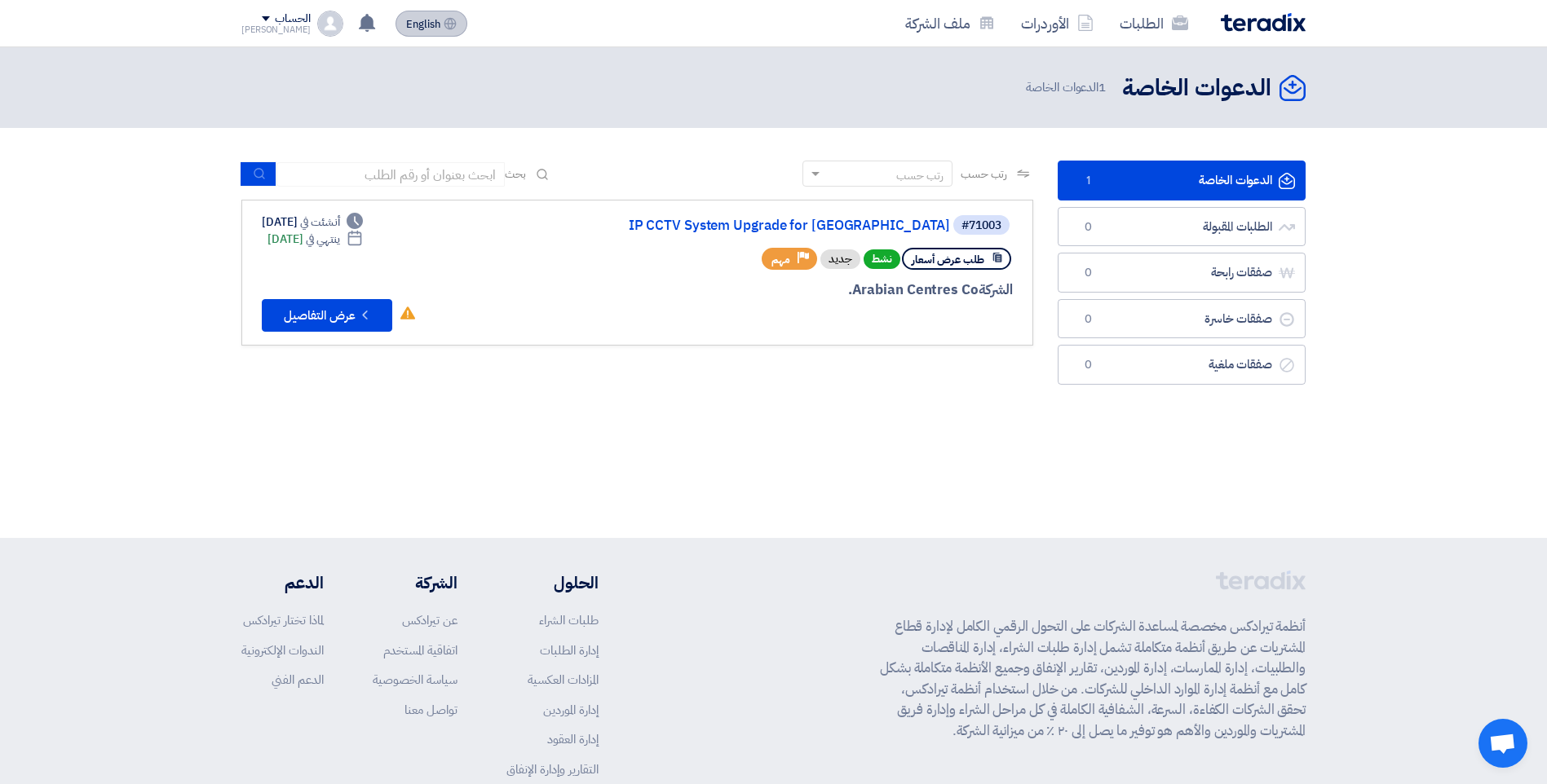
click at [412, 24] on span "English" at bounding box center [423, 24] width 34 height 12
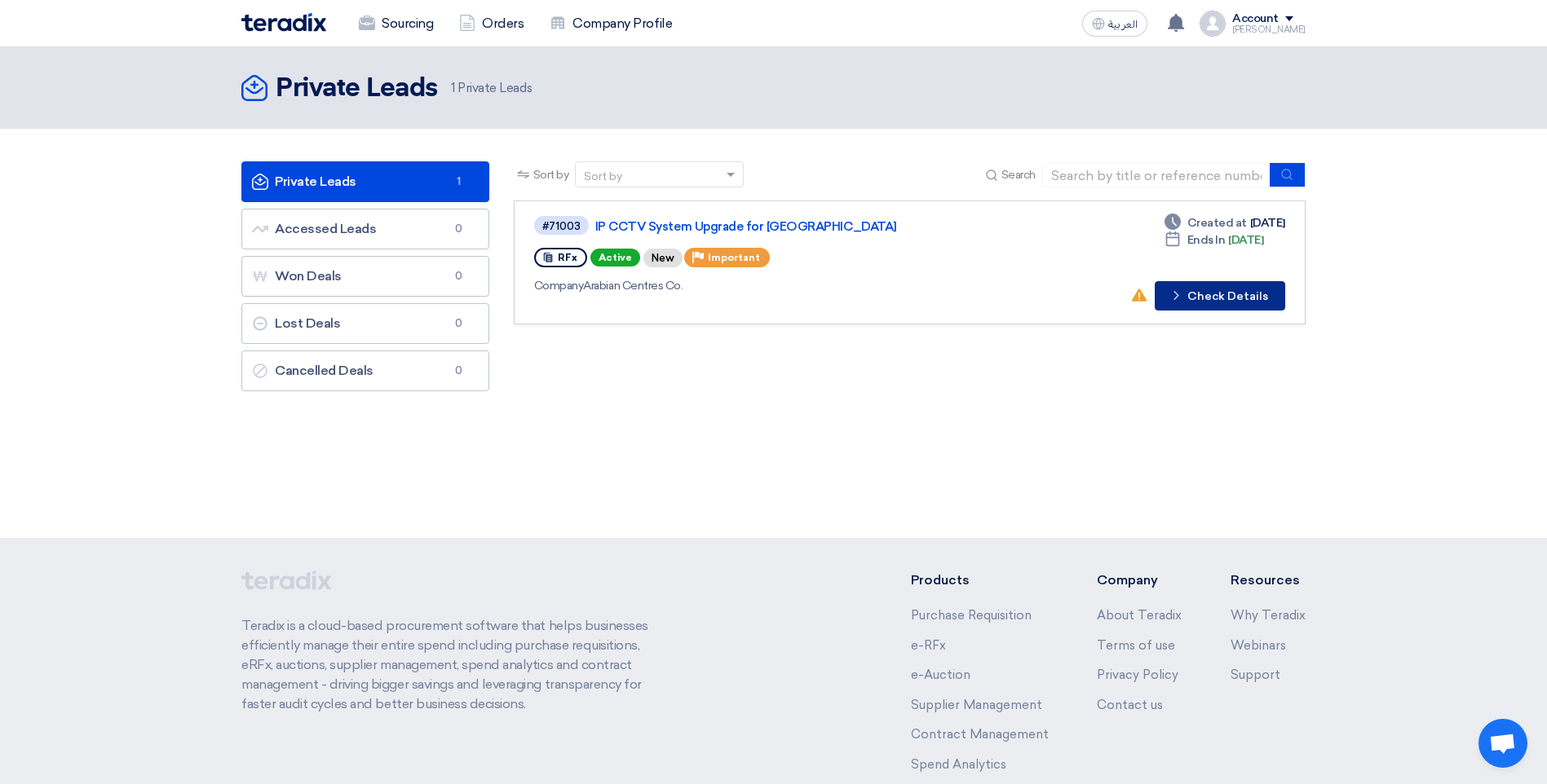
click at [1204, 298] on button "Check details Check Details" at bounding box center [1219, 295] width 131 height 29
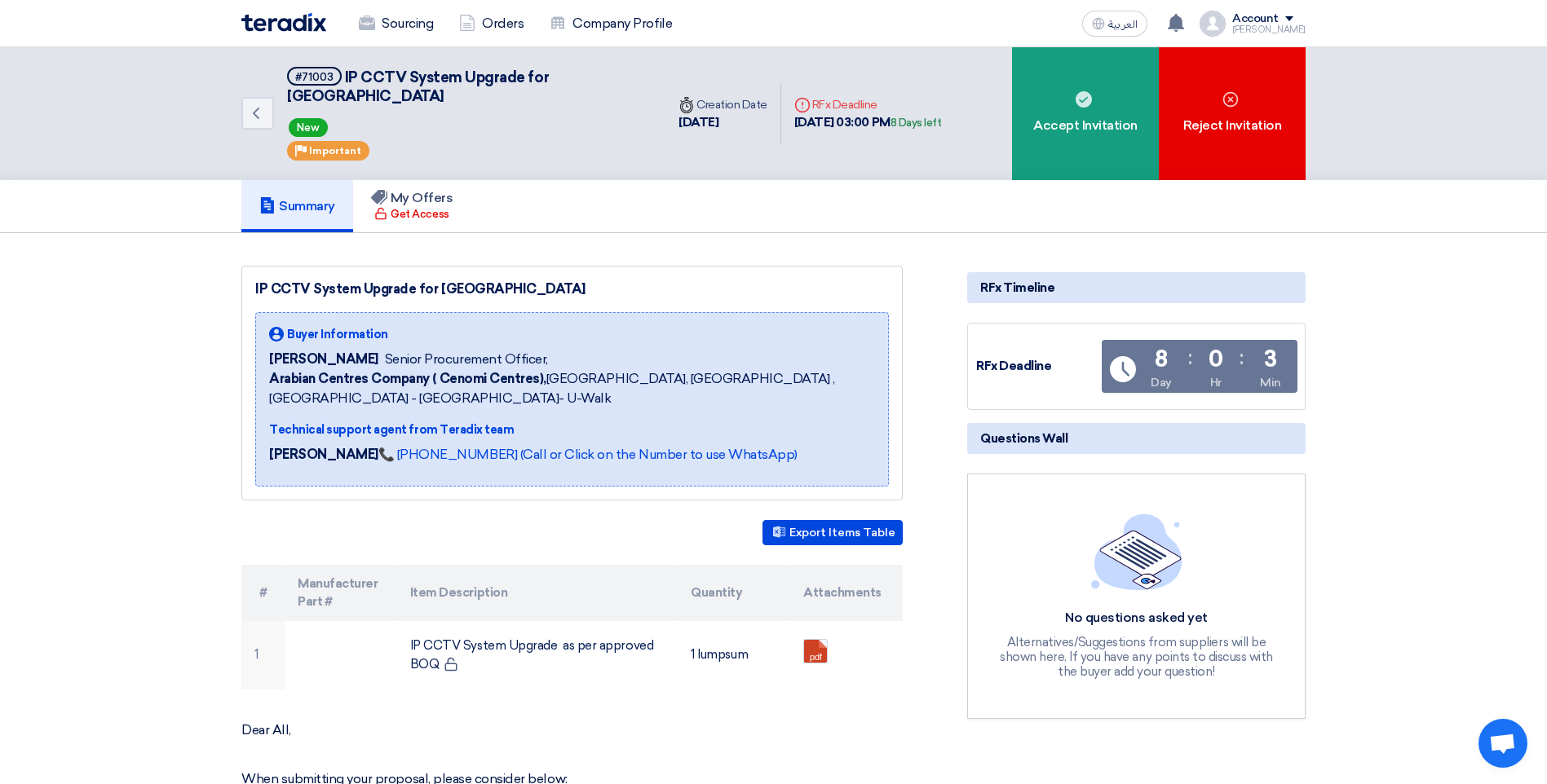
drag, startPoint x: 270, startPoint y: 337, endPoint x: 379, endPoint y: 346, distance: 109.4
click at [379, 350] on div "[PERSON_NAME] Senior Procurement Officer," at bounding box center [571, 360] width 606 height 20
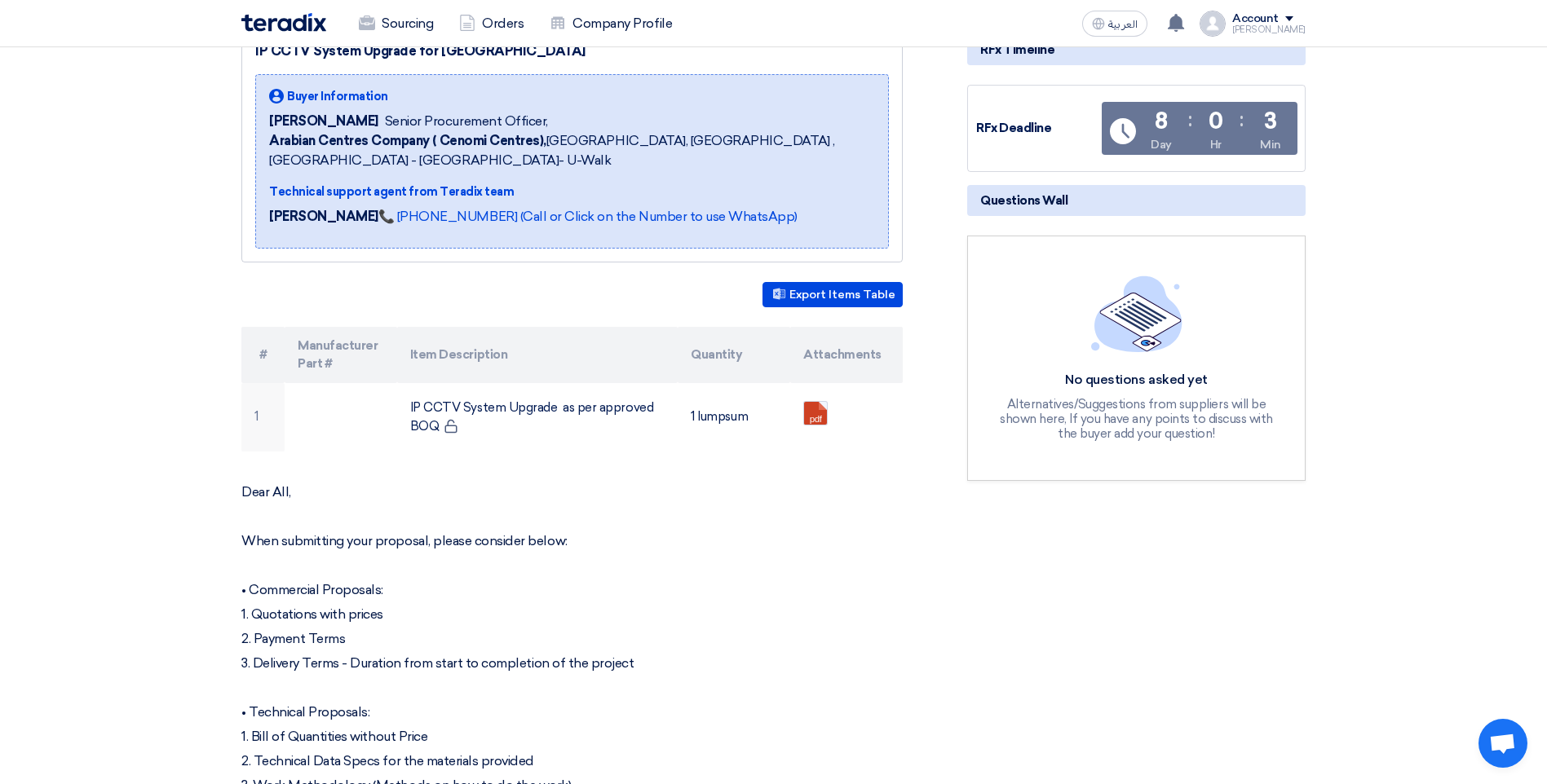
scroll to position [245, 0]
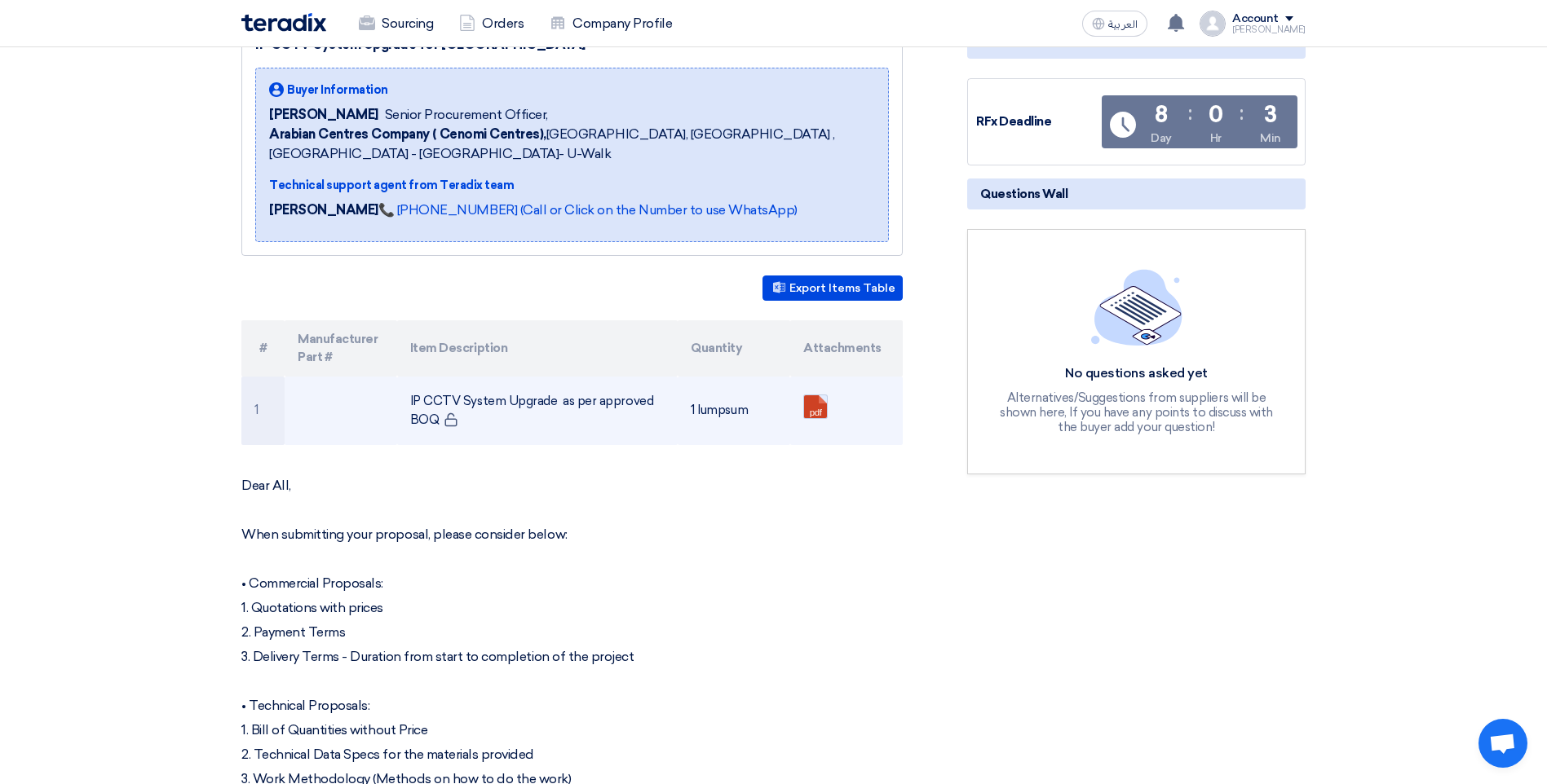
click at [816, 395] on link at bounding box center [869, 444] width 131 height 98
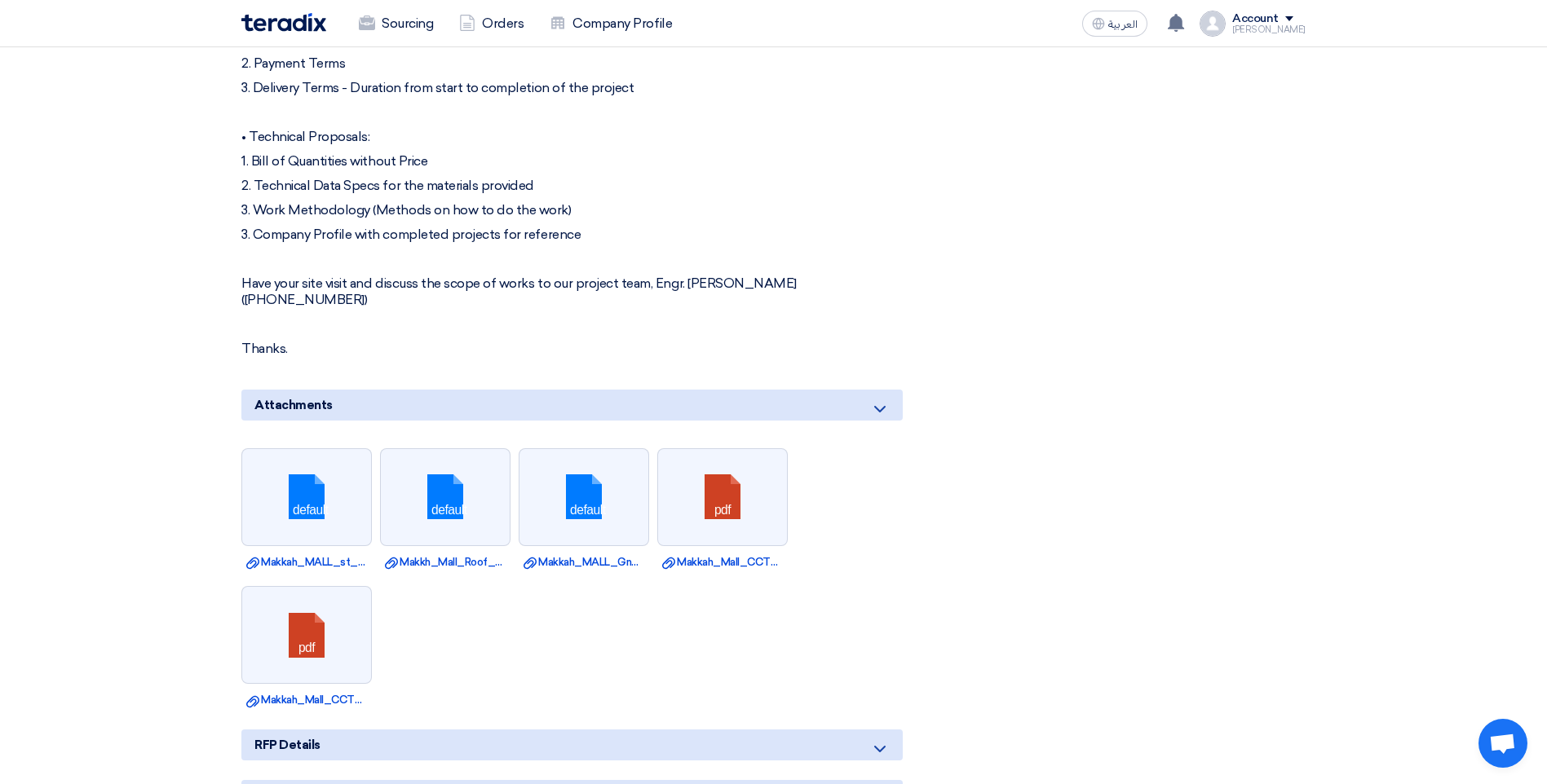
scroll to position [815, 0]
click at [325, 553] on link "Download file Makkah_MALL_st_Floor_CCTV_Layout_.dwg" at bounding box center [307, 561] width 121 height 16
click at [749, 512] on li "pdf Download file Makkah_Mall_CCTV_Project_UTP_Fluke_Test_Report.pdf" at bounding box center [722, 507] width 131 height 122
click at [745, 553] on link "Download file Makkah_Mall_CCTV_Project_UTP_Fluke_Test_Report.pdf" at bounding box center [723, 561] width 121 height 16
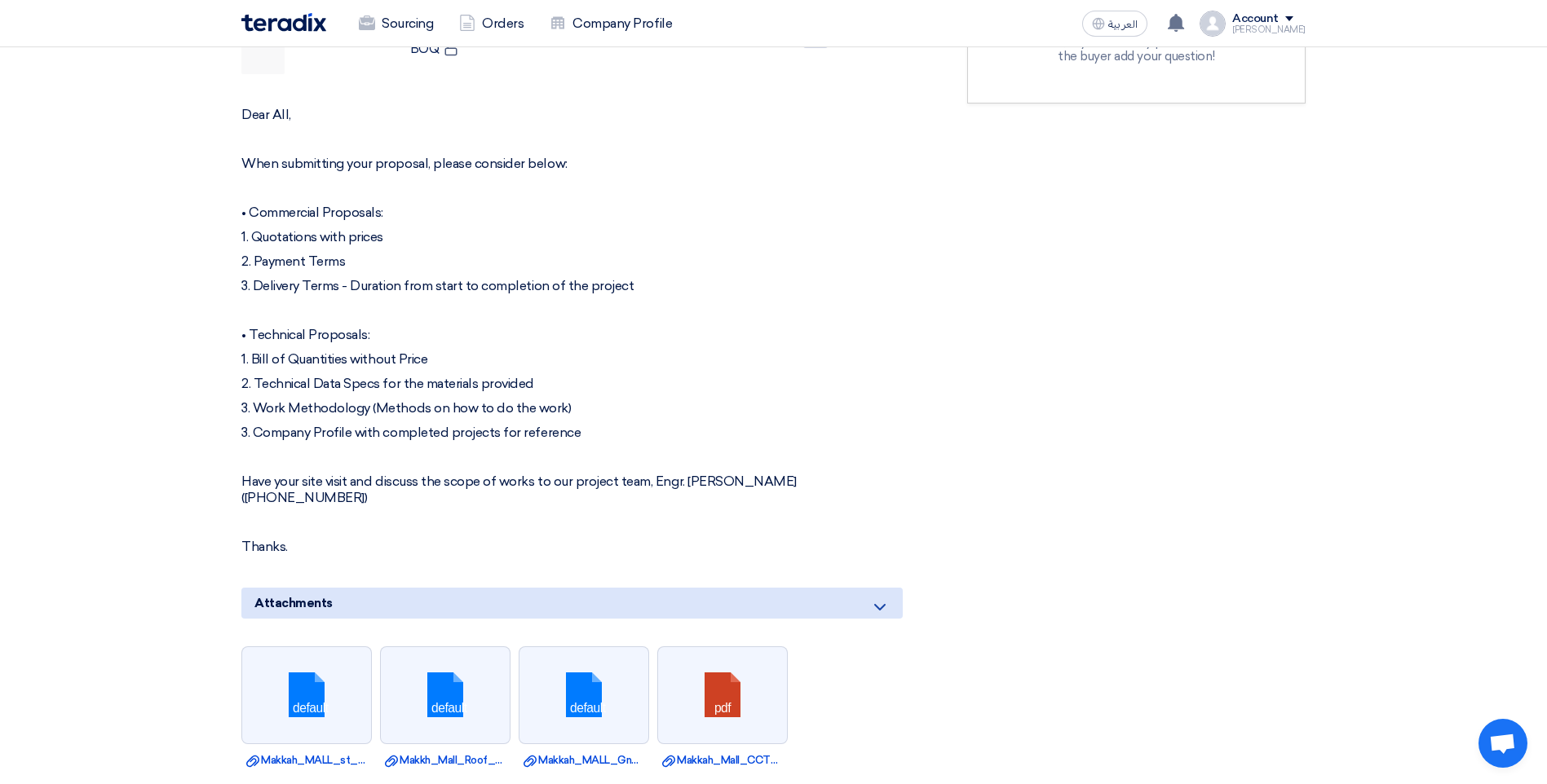
scroll to position [489, 0]
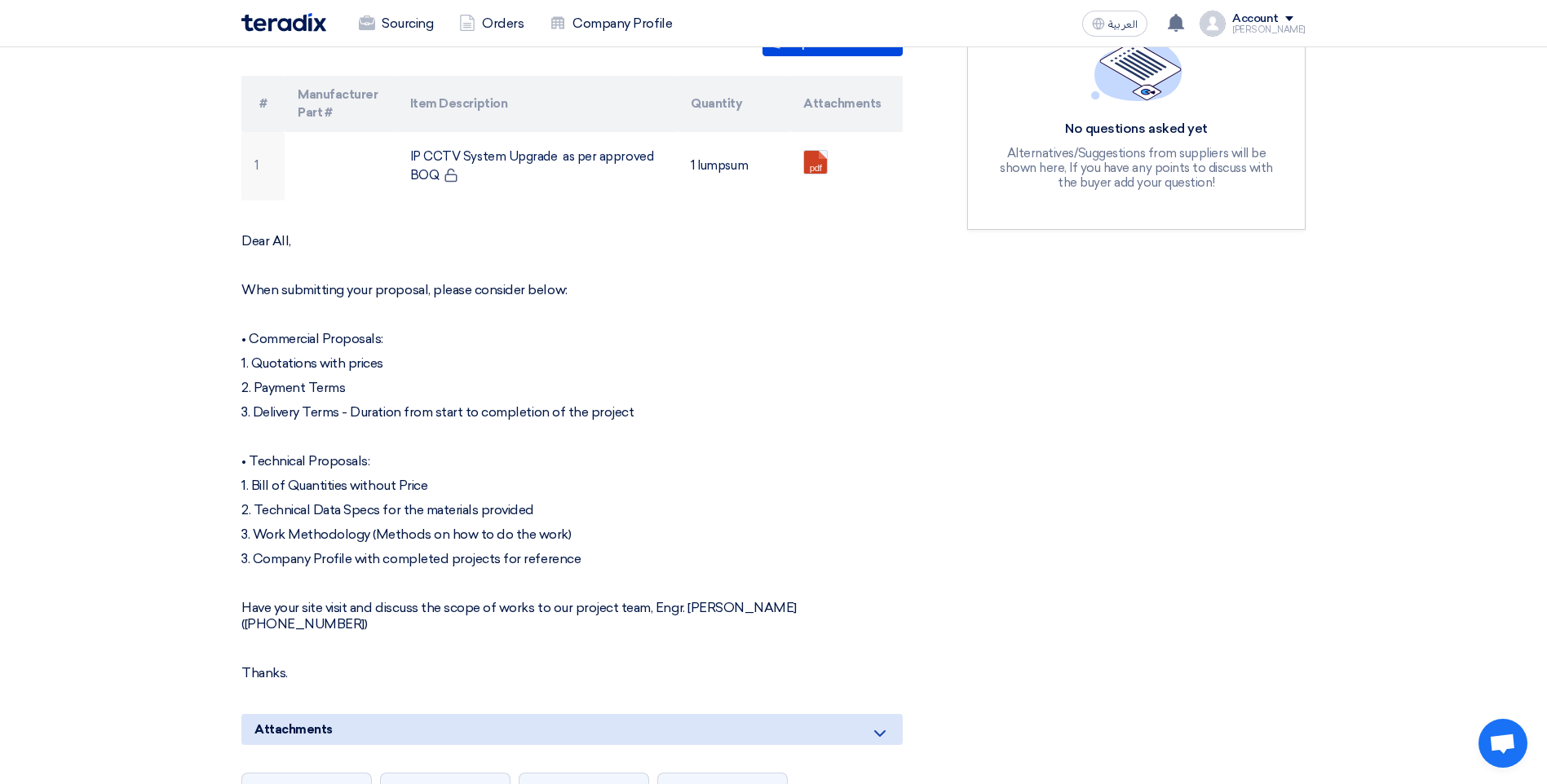
click at [1305, 530] on div "RFx Timeline RFx Deadline Time Remaining 7 Day : 23 Hr : 46 Min Questions Wall …" at bounding box center [1137, 550] width 363 height 1548
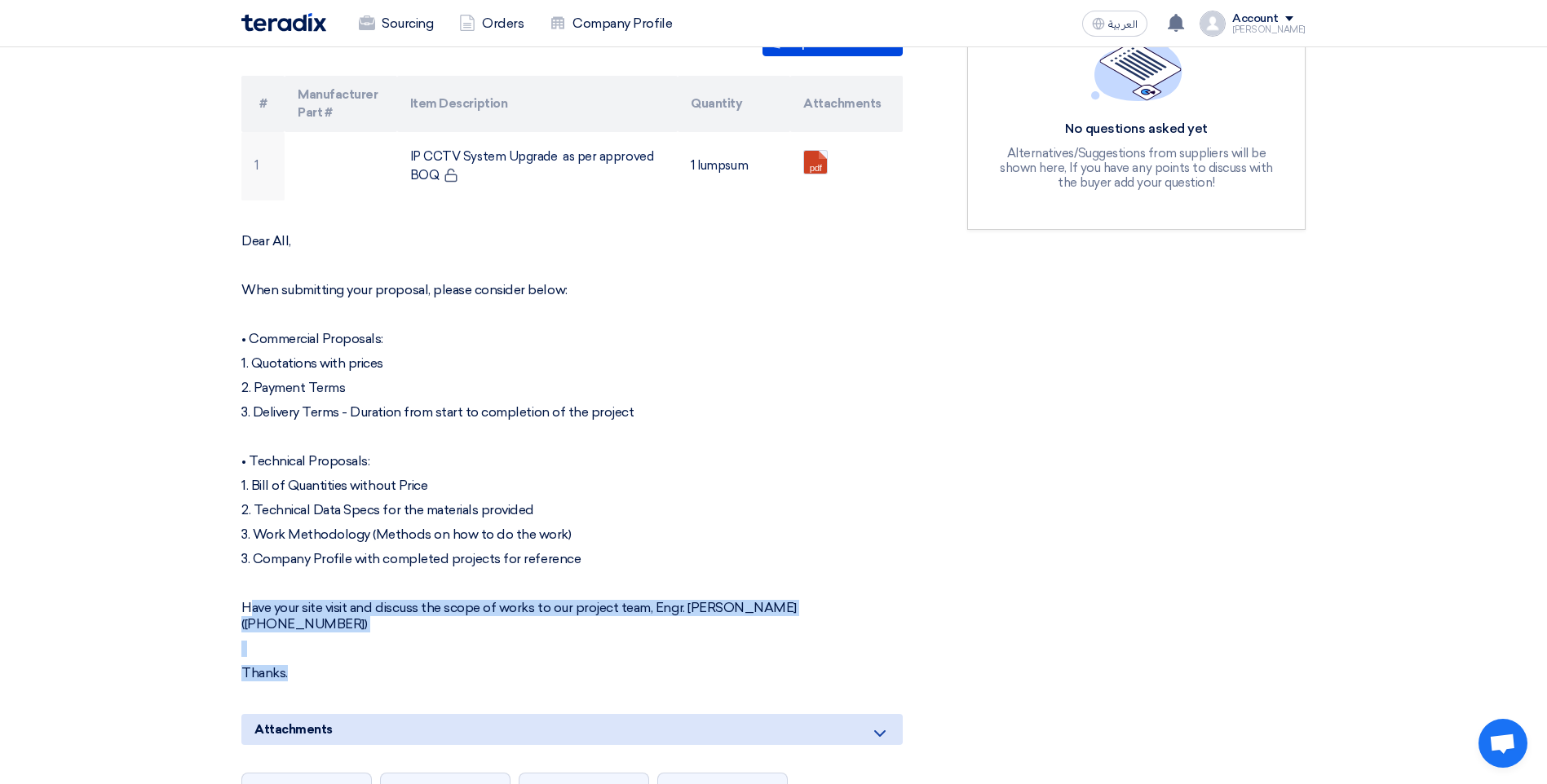
drag, startPoint x: 247, startPoint y: 594, endPoint x: 936, endPoint y: 627, distance: 689.8
click at [936, 627] on div "IP CCTV System Upgrade for [GEOGRAPHIC_DATA] Buyer Information [PERSON_NAME] Se…" at bounding box center [591, 550] width 725 height 1548
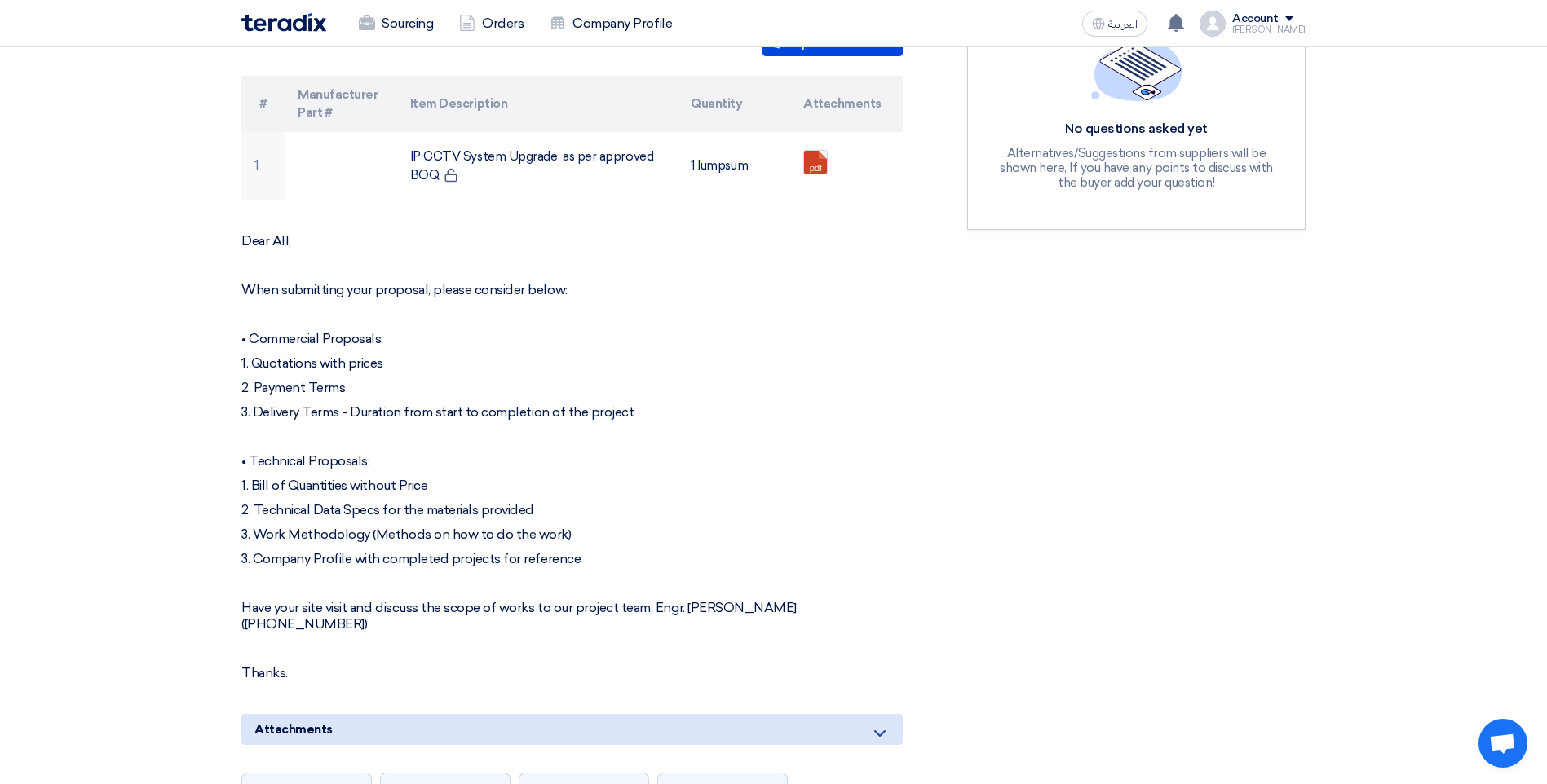
drag, startPoint x: 936, startPoint y: 627, endPoint x: 1208, endPoint y: 535, distance: 287.1
click at [1208, 535] on div "RFx Timeline RFx Deadline Time Remaining 7 Day : 23 Hr : 46 Min Questions Wall …" at bounding box center [1137, 550] width 363 height 1548
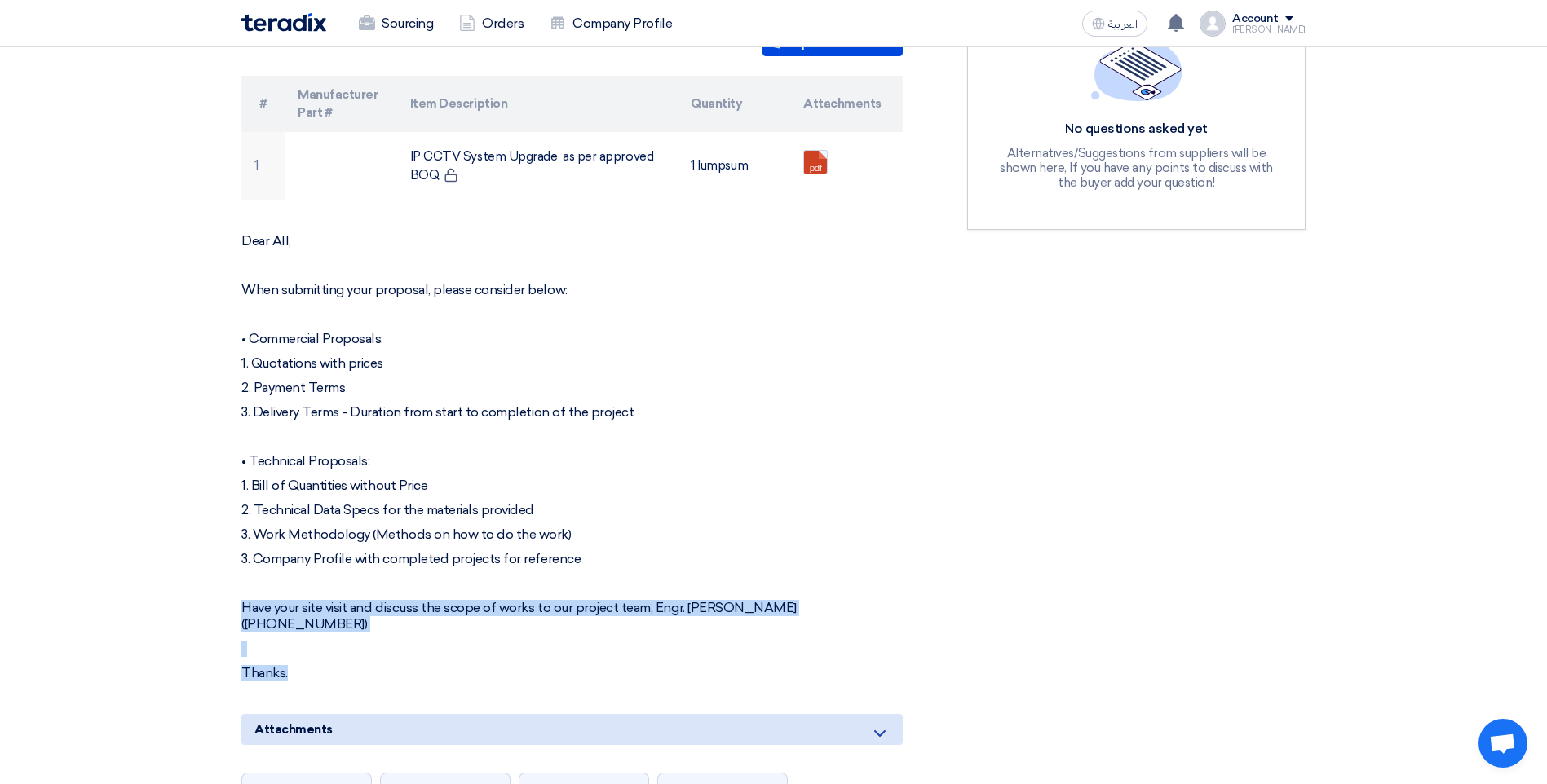
drag, startPoint x: 288, startPoint y: 642, endPoint x: 243, endPoint y: 580, distance: 76.6
click at [243, 580] on div "Dear All, When submitting your proposal, please consider below: • Commercial Pr…" at bounding box center [571, 457] width 661 height 449
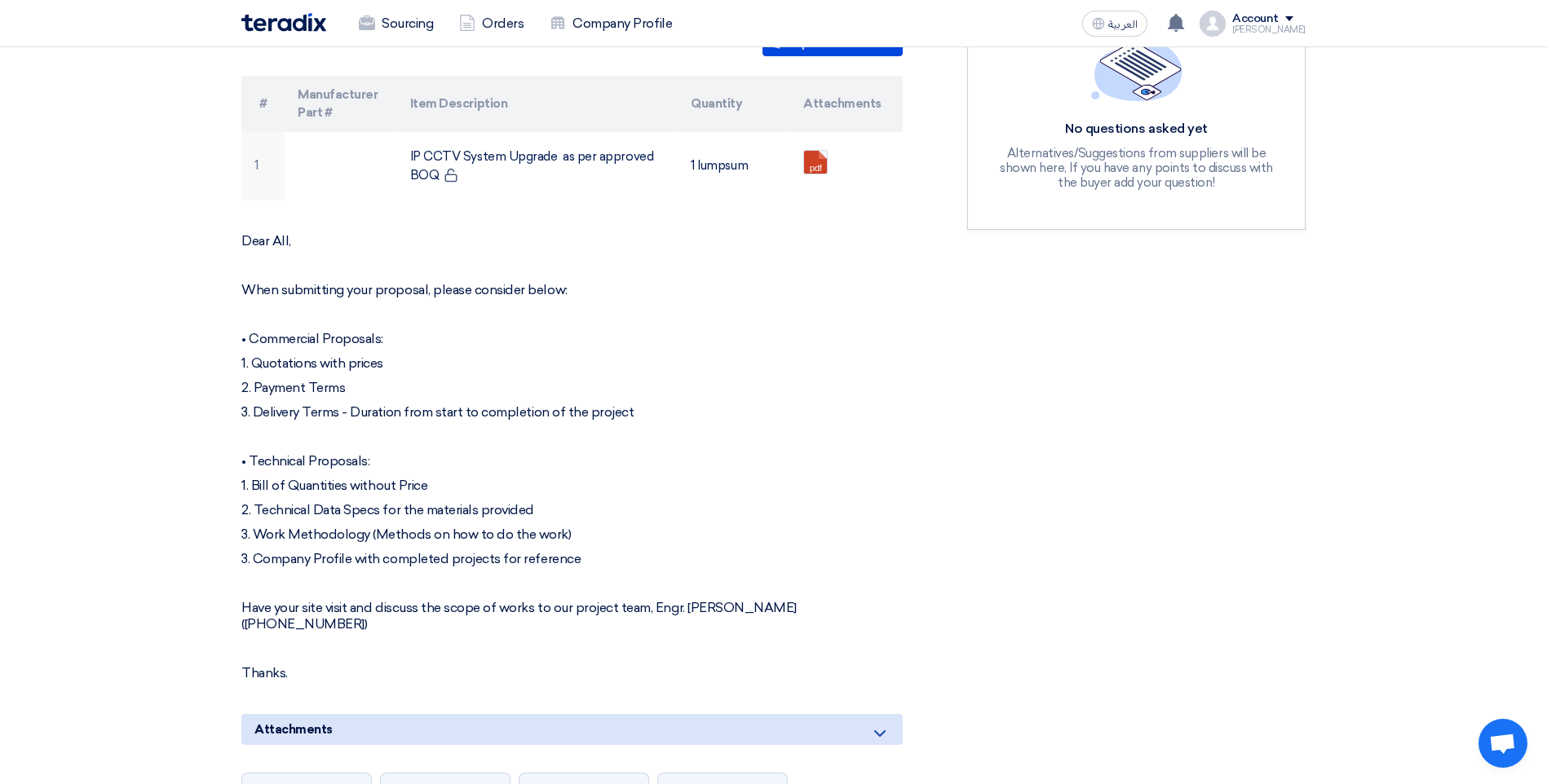
click at [1270, 461] on div "RFx Timeline RFx Deadline Time Remaining 7 Day : 23 Hr : 46 Min Questions Wall …" at bounding box center [1137, 550] width 363 height 1548
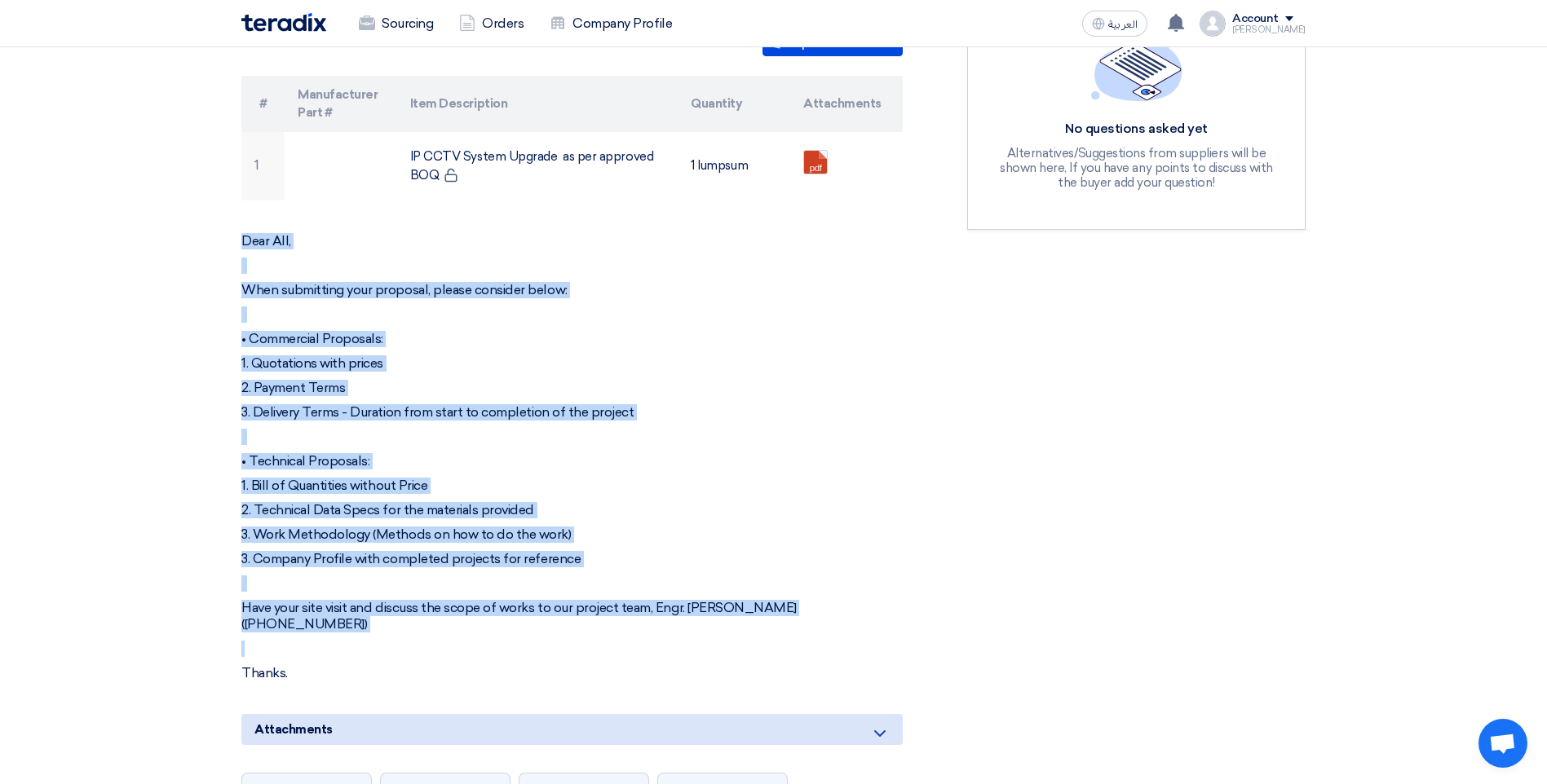
drag, startPoint x: 241, startPoint y: 222, endPoint x: 448, endPoint y: 620, distance: 448.6
click at [448, 620] on div "Dear All, When submitting your proposal, please consider below: • Commercial Pr…" at bounding box center [571, 457] width 661 height 449
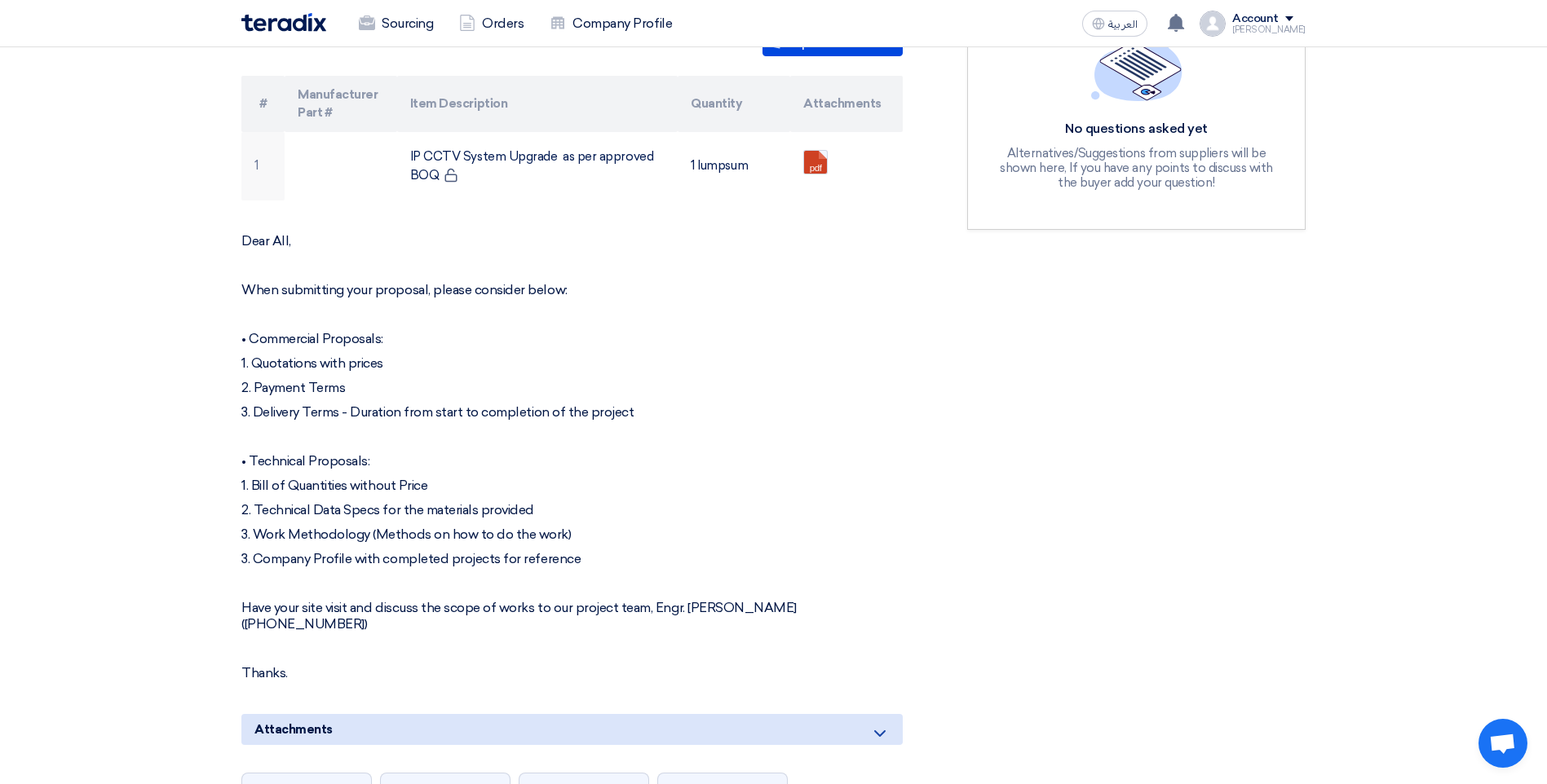
click at [296, 665] on p "Thanks." at bounding box center [571, 673] width 661 height 16
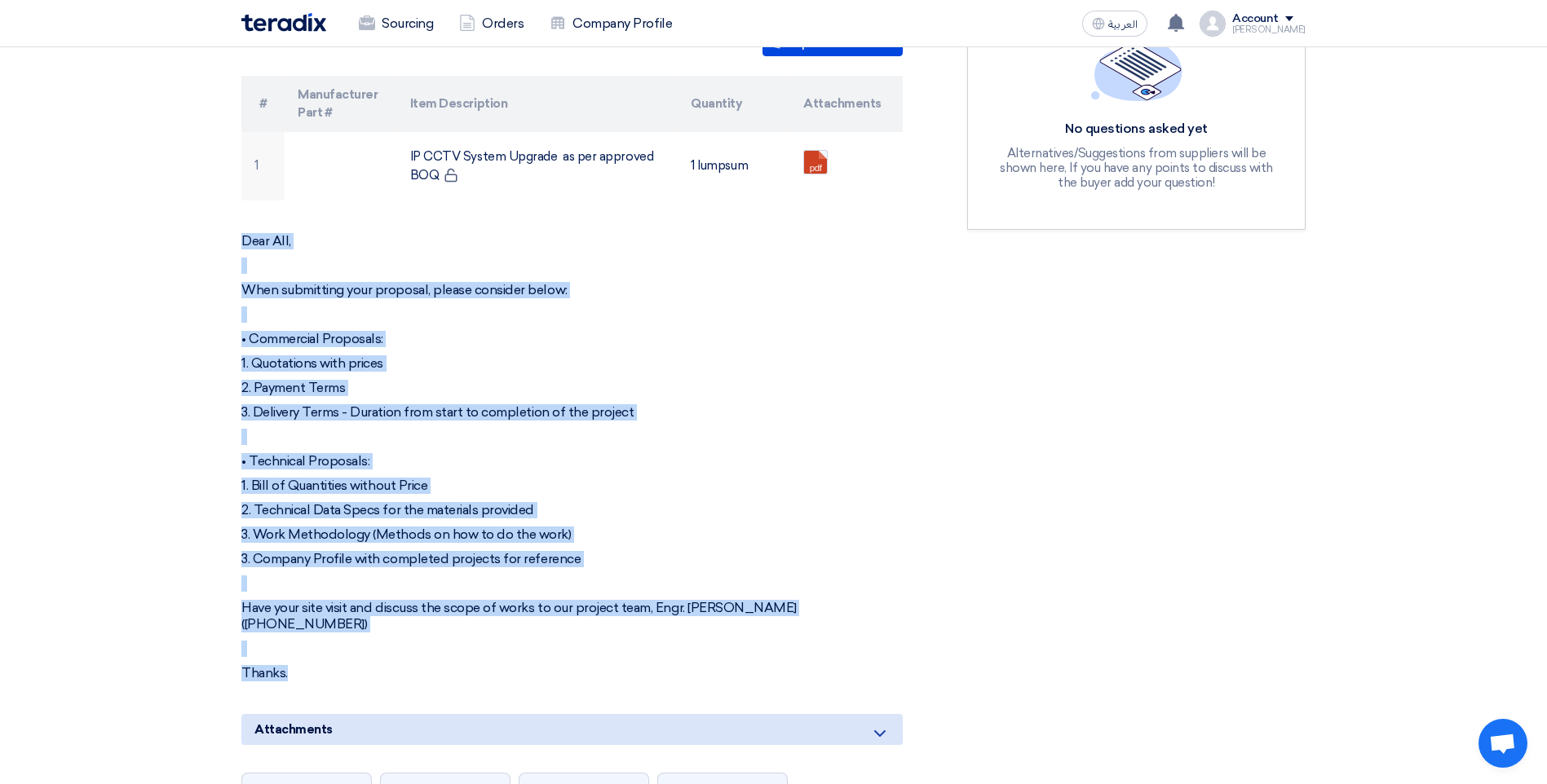
drag, startPoint x: 290, startPoint y: 642, endPoint x: 220, endPoint y: 219, distance: 428.8
click at [220, 219] on section "IP CCTV System Upgrade for [GEOGRAPHIC_DATA] Buyer Information [PERSON_NAME] Se…" at bounding box center [774, 572] width 1547 height 1658
click at [59, 469] on section "IP CCTV System Upgrade for [GEOGRAPHIC_DATA] Buyer Information [PERSON_NAME] Se…" at bounding box center [774, 572] width 1547 height 1658
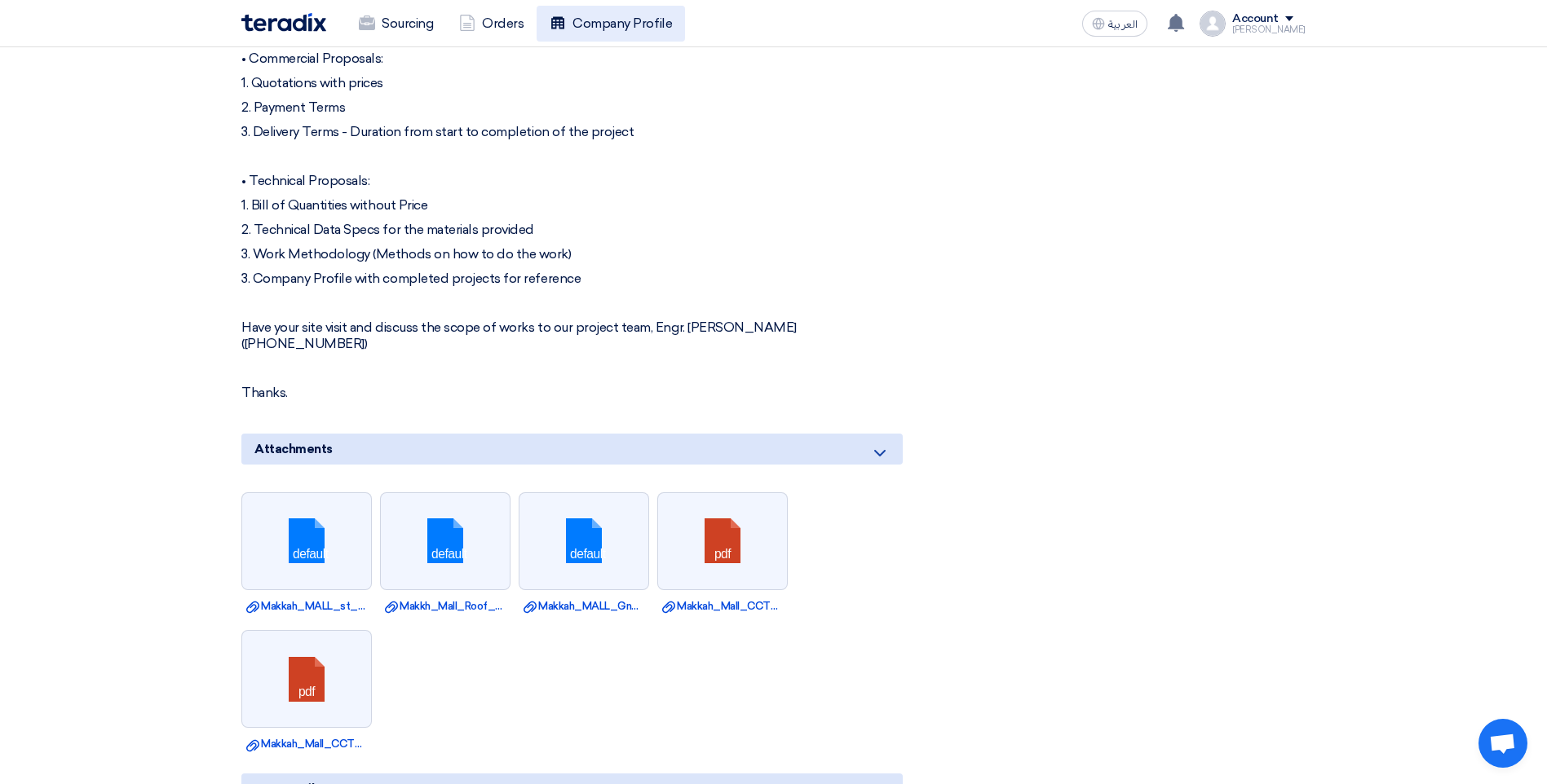
scroll to position [733, 0]
